Goal: Transaction & Acquisition: Book appointment/travel/reservation

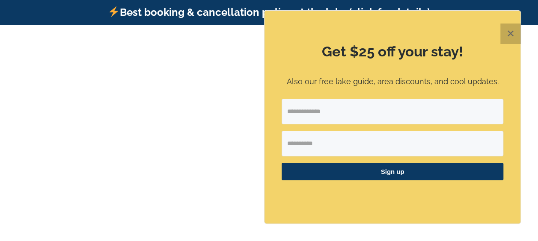
click at [515, 29] on button "✕" at bounding box center [510, 34] width 21 height 21
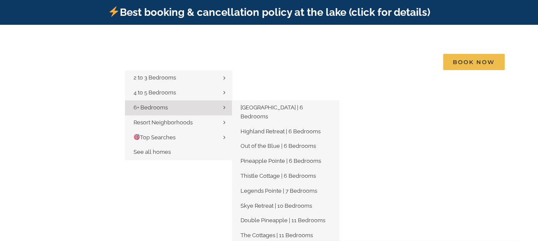
click at [183, 101] on link "6+ Bedrooms" at bounding box center [178, 108] width 107 height 15
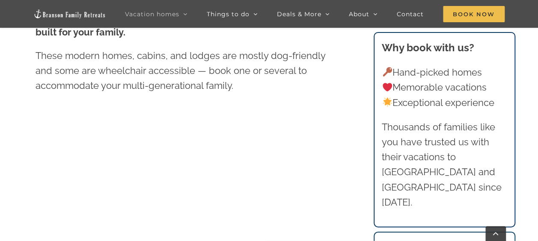
scroll to position [391, 0]
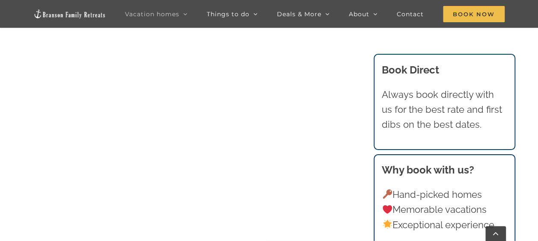
scroll to position [650, 0]
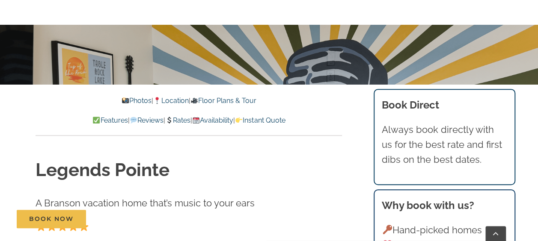
scroll to position [191, 0]
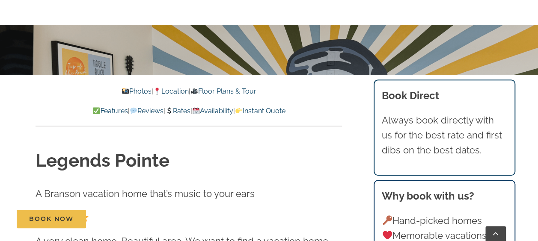
click at [182, 112] on link "Rates" at bounding box center [177, 111] width 25 height 8
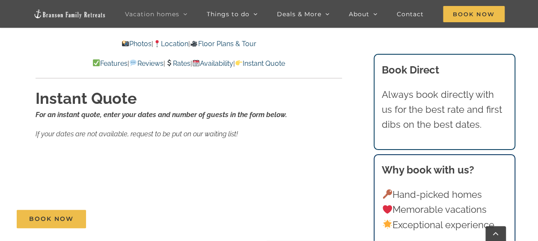
scroll to position [5308, 0]
click at [23, 107] on div "Rates For an instant quote, use the form below to enter your dates and number o…" at bounding box center [189, 179] width 341 height 914
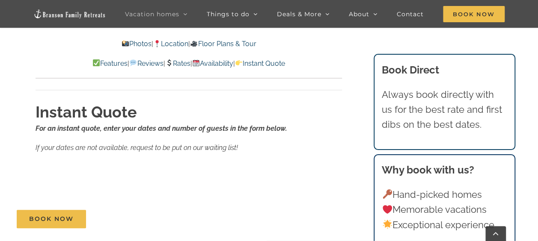
scroll to position [5295, 0]
